Goal: Task Accomplishment & Management: Complete application form

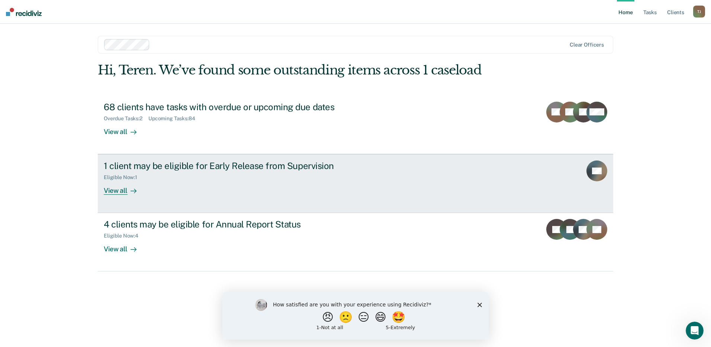
click at [113, 192] on div "View all" at bounding box center [125, 187] width 42 height 15
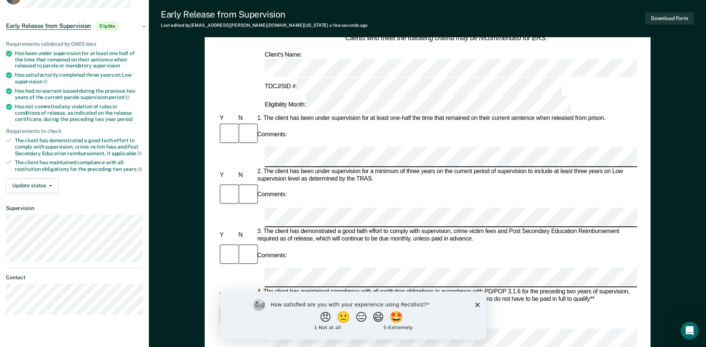
scroll to position [74, 0]
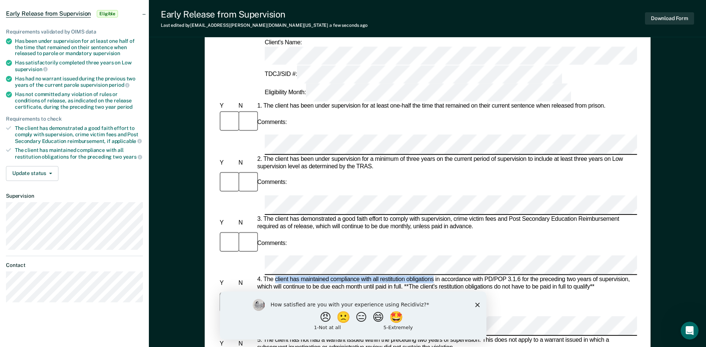
drag, startPoint x: 433, startPoint y: 172, endPoint x: 275, endPoint y: 168, distance: 158.2
click at [275, 276] on div "4. The client has maintained compliance with all restitution obligations in acc…" at bounding box center [446, 283] width 381 height 15
drag, startPoint x: 275, startPoint y: 168, endPoint x: 281, endPoint y: 171, distance: 6.7
copy div "client has maintained compliance with all restitution obligations"
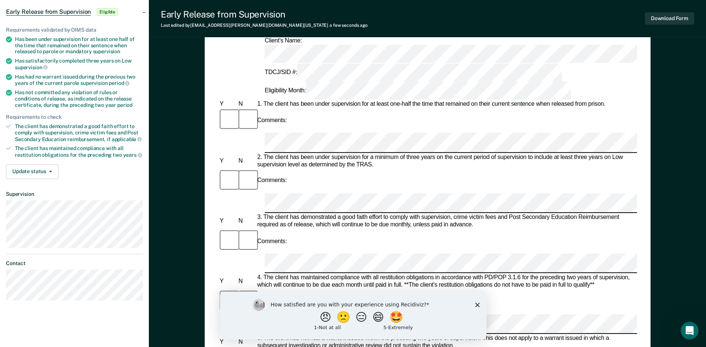
scroll to position [19, 0]
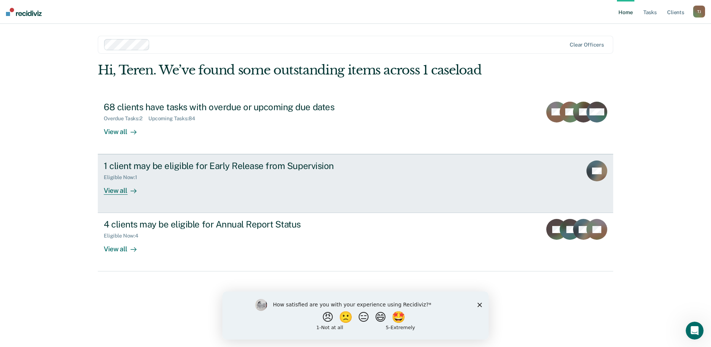
click at [121, 190] on div "View all" at bounding box center [125, 187] width 42 height 15
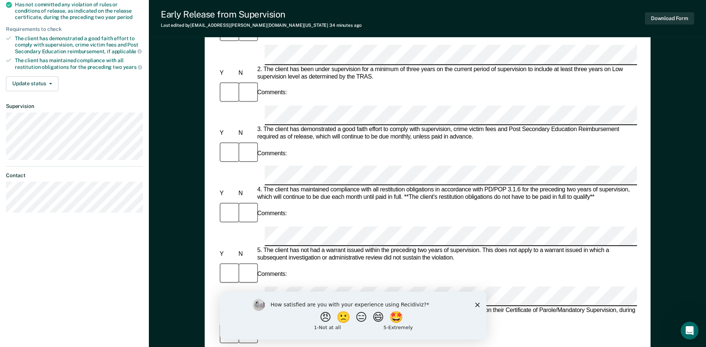
scroll to position [205, 0]
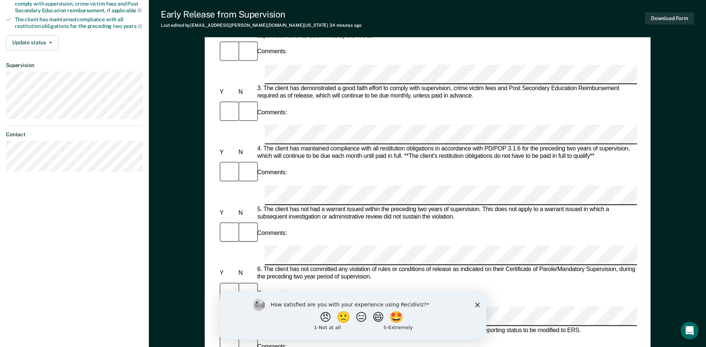
click at [478, 305] on icon "Close survey" at bounding box center [477, 304] width 4 height 4
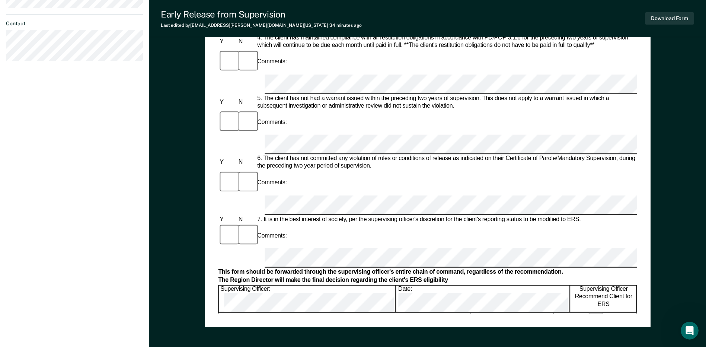
scroll to position [242, 0]
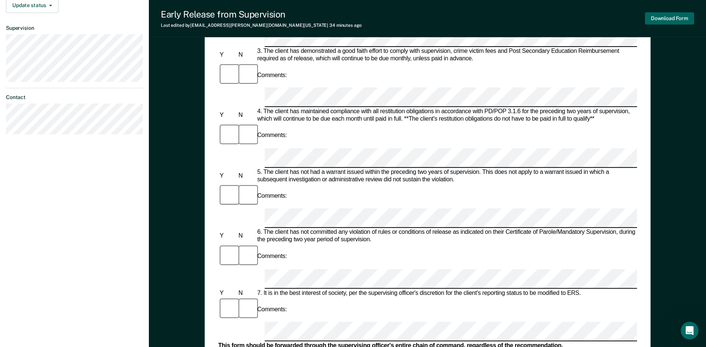
click at [664, 19] on button "Download Form" at bounding box center [669, 18] width 49 height 12
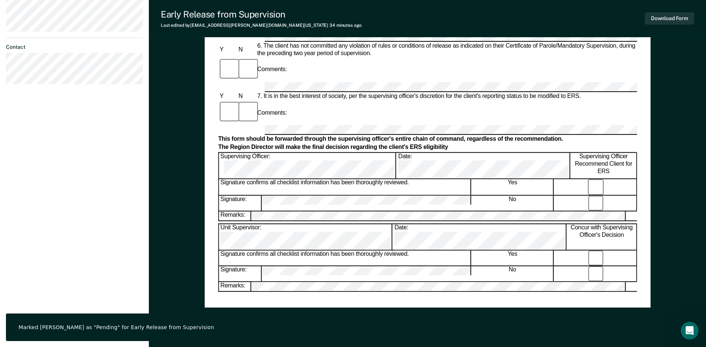
scroll to position [317, 0]
